Goal: Task Accomplishment & Management: Manage account settings

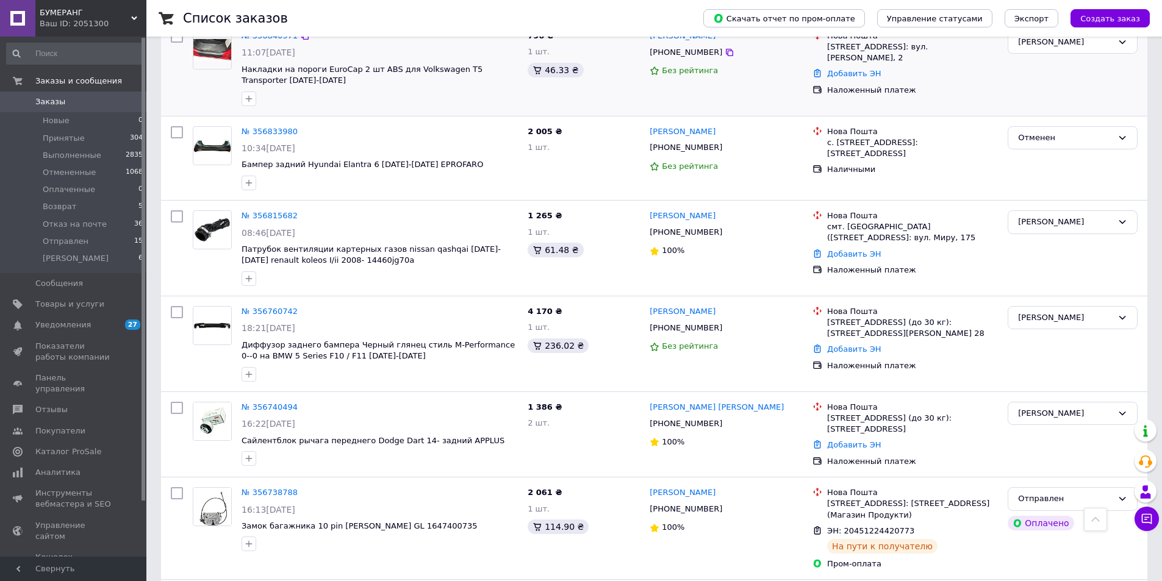
scroll to position [610, 0]
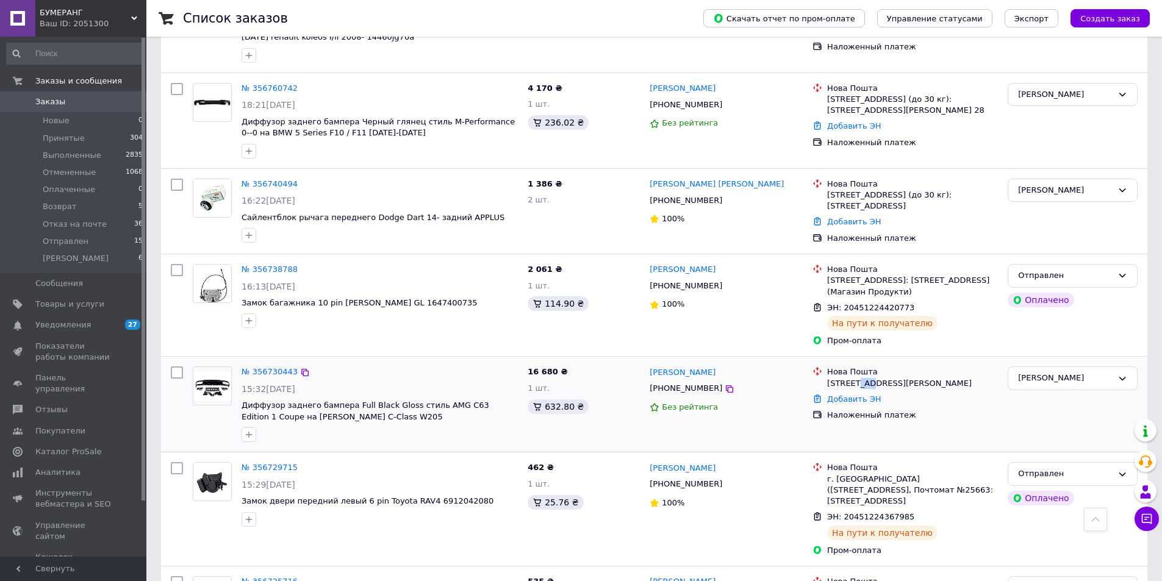
drag, startPoint x: 856, startPoint y: 374, endPoint x: 870, endPoint y: 378, distance: 14.7
click at [870, 378] on div "[STREET_ADDRESS][PERSON_NAME]" at bounding box center [912, 383] width 171 height 11
click at [873, 378] on div "[STREET_ADDRESS][PERSON_NAME]" at bounding box center [912, 383] width 171 height 11
drag, startPoint x: 873, startPoint y: 374, endPoint x: 829, endPoint y: 361, distance: 46.3
click at [829, 367] on div "Нова Пошта Одесса, №4: [STREET_ADDRESS][PERSON_NAME]" at bounding box center [913, 378] width 176 height 22
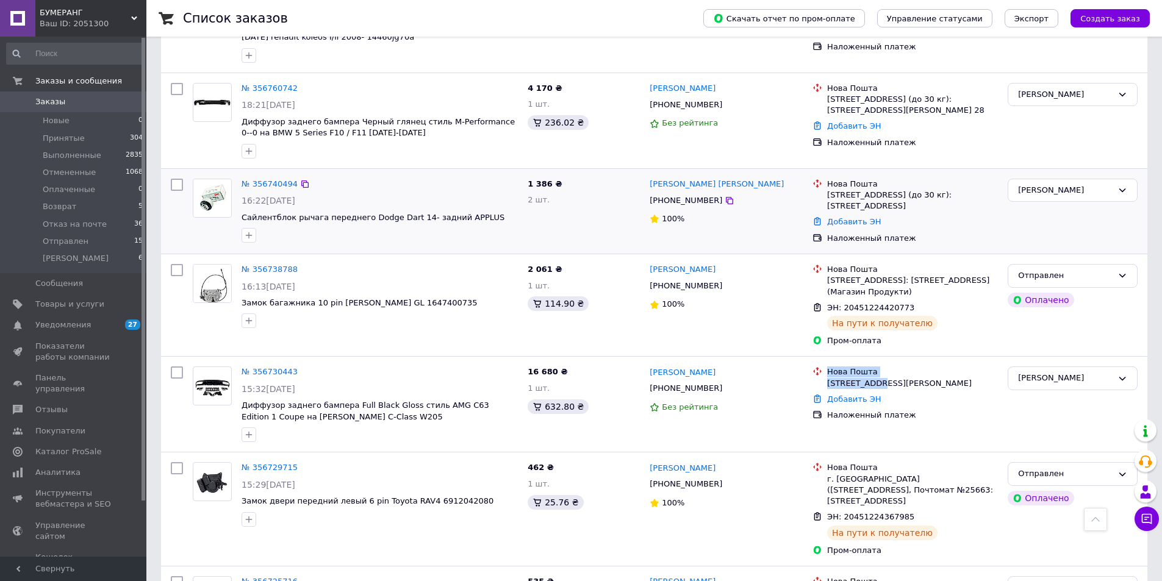
copy div "Нова Пошта Одесса, №4:"
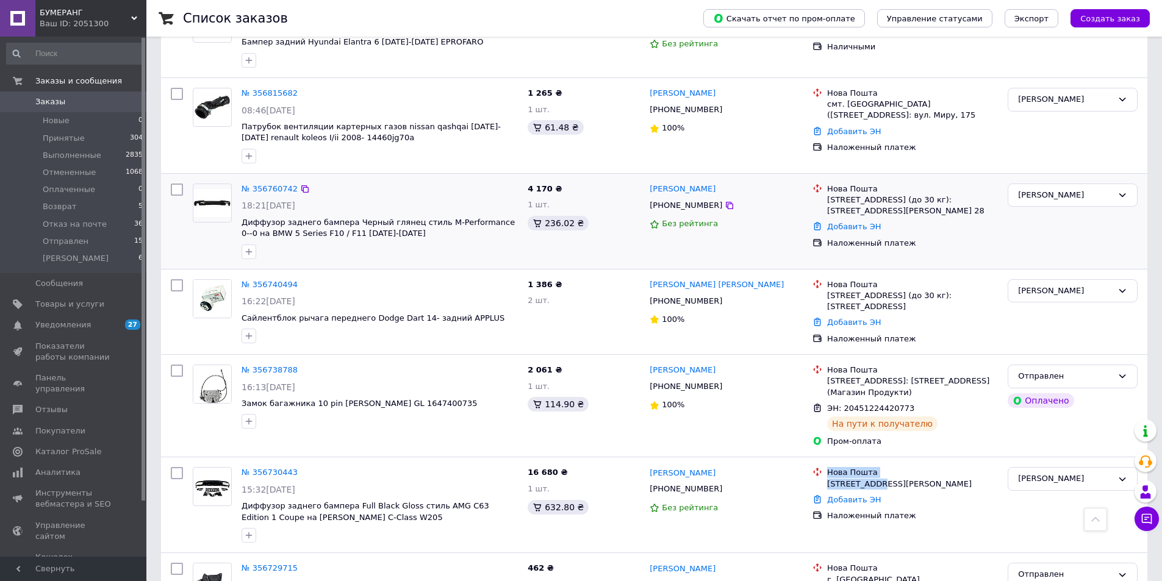
scroll to position [488, 0]
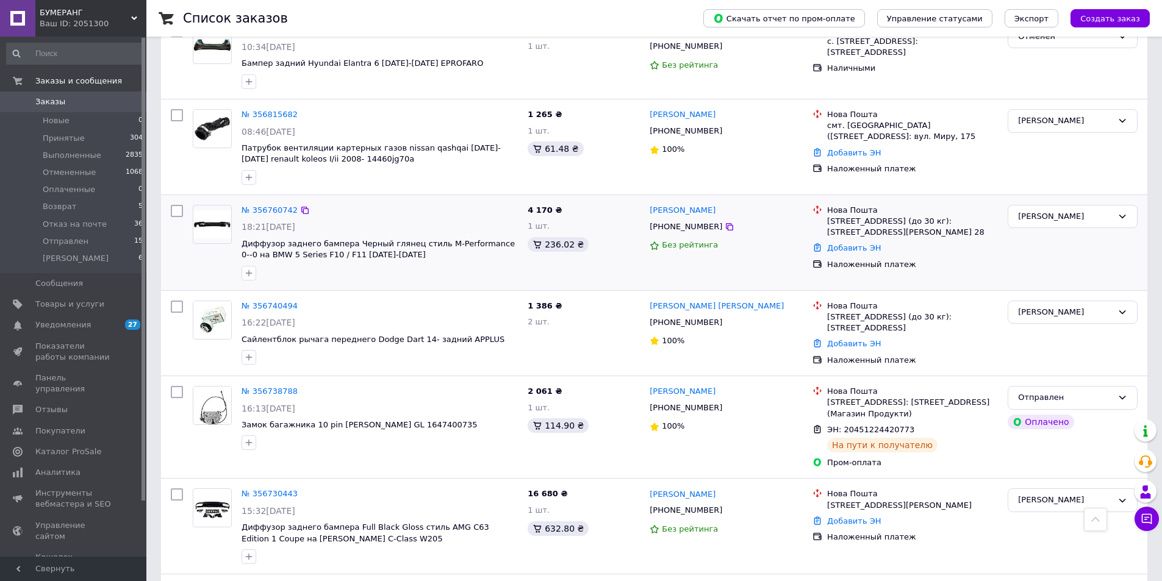
click at [617, 248] on div "4 170 ₴ 1 шт. 236.02 ₴" at bounding box center [584, 242] width 122 height 85
click at [726, 223] on icon at bounding box center [729, 226] width 7 height 7
click at [385, 296] on div "№ 356740494 16:22[DATE] Сайлентблок рычага переднего Dodge Dart 14- задний APPL…" at bounding box center [380, 333] width 286 height 74
